Goal: Communication & Community: Answer question/provide support

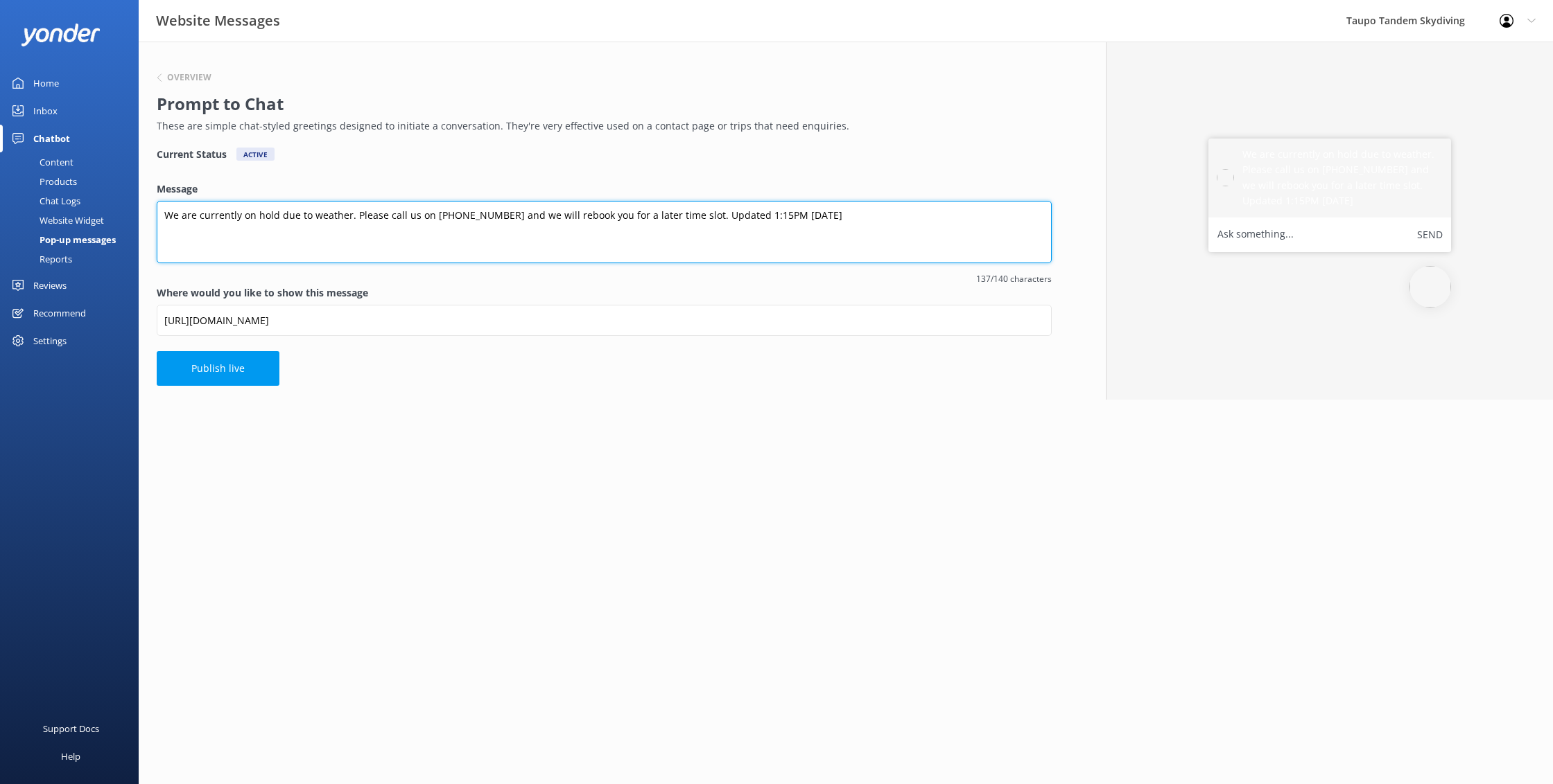
click at [735, 215] on textarea "We are currently on hold due to weather. Please call us on [PHONE_NUMBER] and w…" at bounding box center [604, 232] width 895 height 62
type textarea "We are currently on hold due to weather. Please call us on [PHONE_NUMBER] and w…"
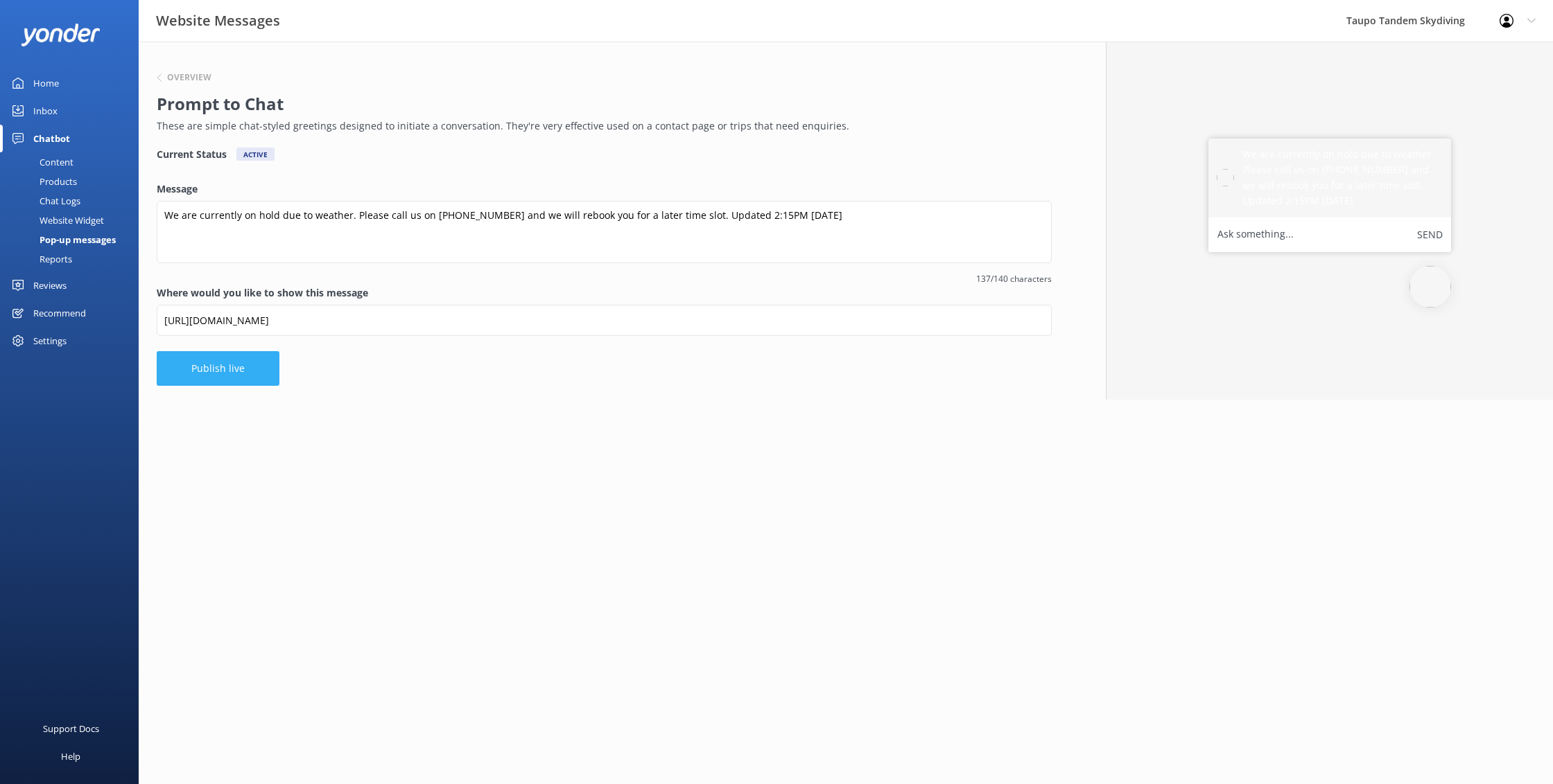
click at [236, 375] on button "Publish live" at bounding box center [219, 369] width 123 height 35
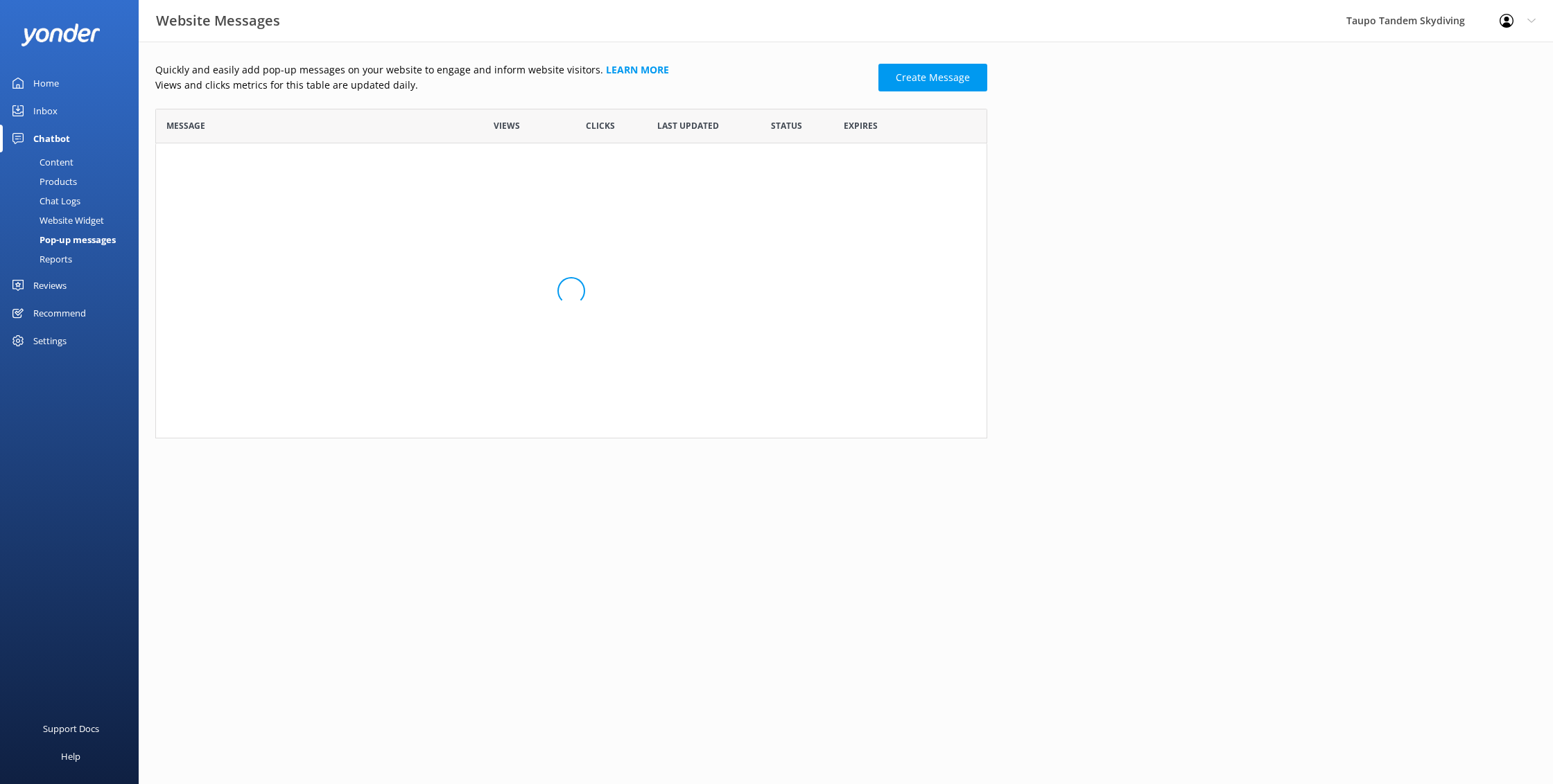
scroll to position [271, 832]
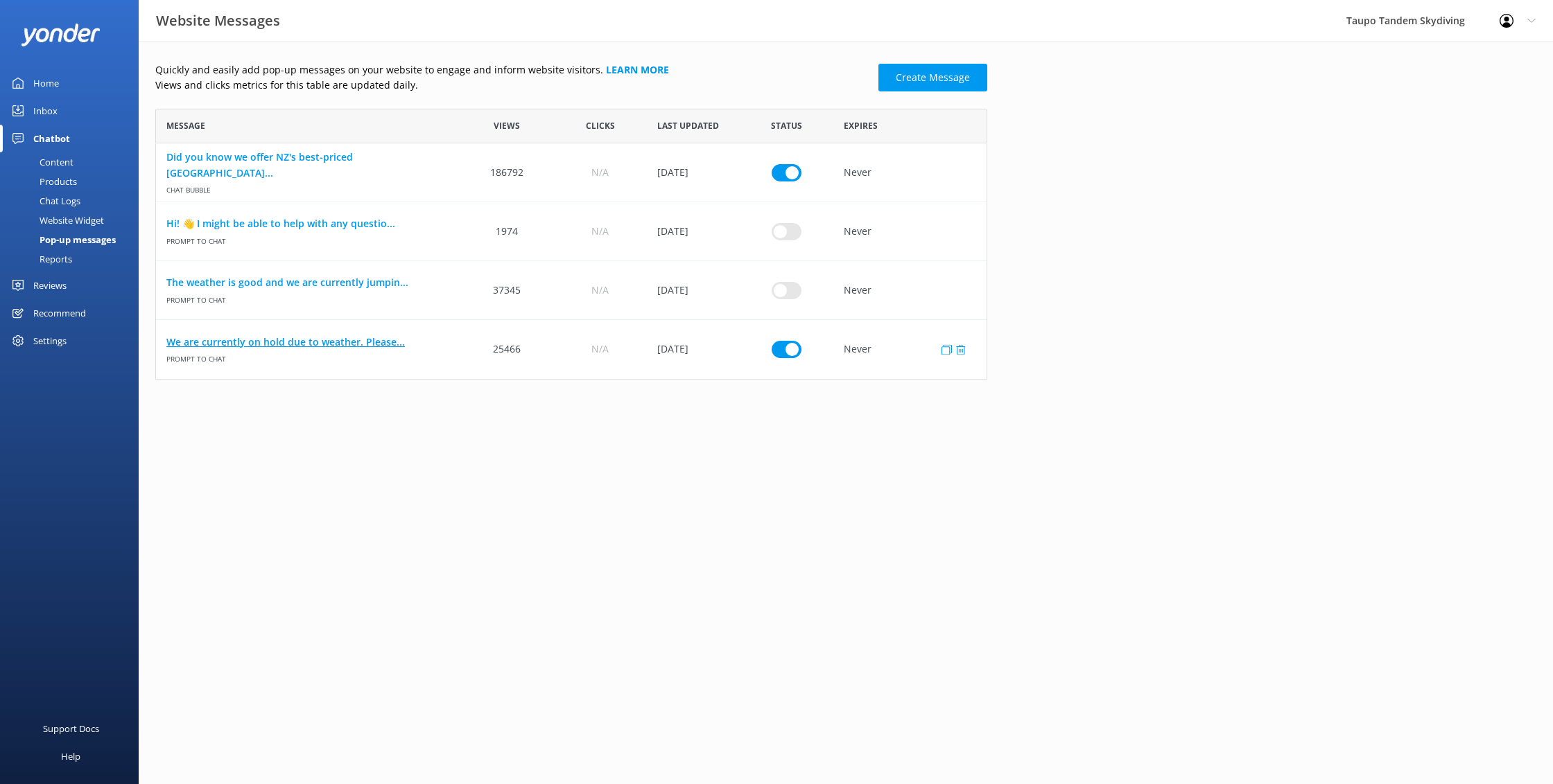
click at [341, 342] on link "We are currently on hold due to weather. Please..." at bounding box center [307, 342] width 283 height 15
